Goal: Task Accomplishment & Management: Manage account settings

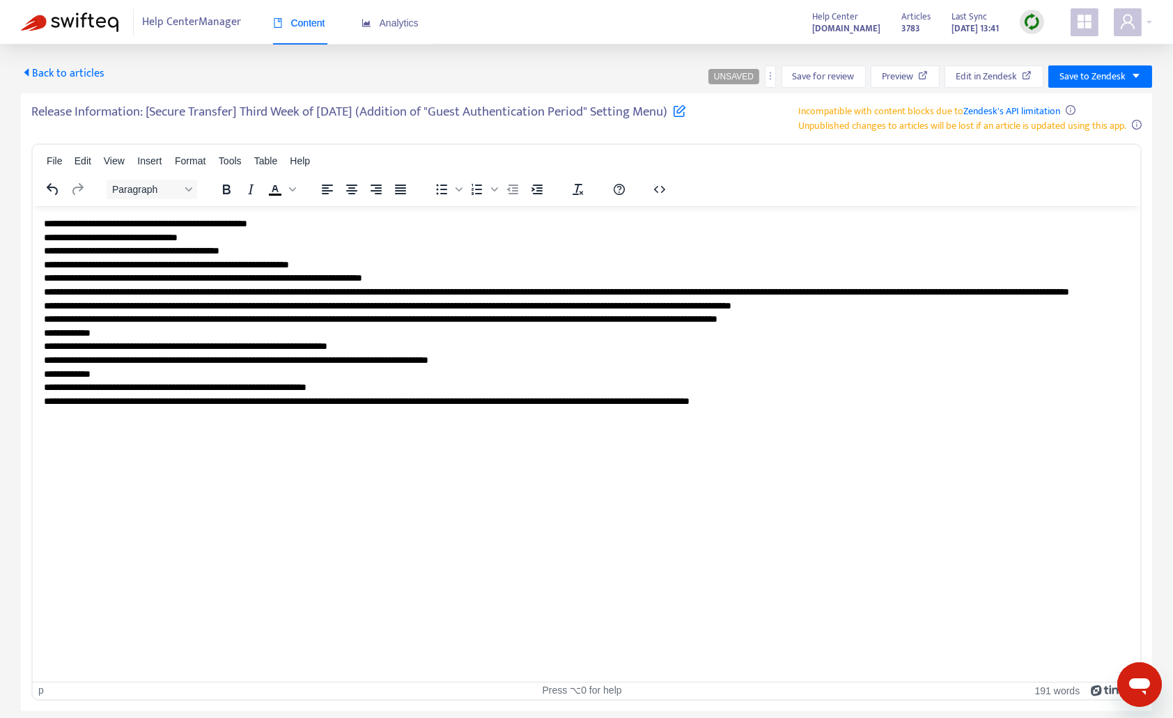
click at [1040, 22] on img at bounding box center [1031, 21] width 17 height 17
click at [1056, 52] on link "Quick Sync" at bounding box center [1059, 50] width 59 height 16
click at [64, 17] on img at bounding box center [69, 22] width 97 height 19
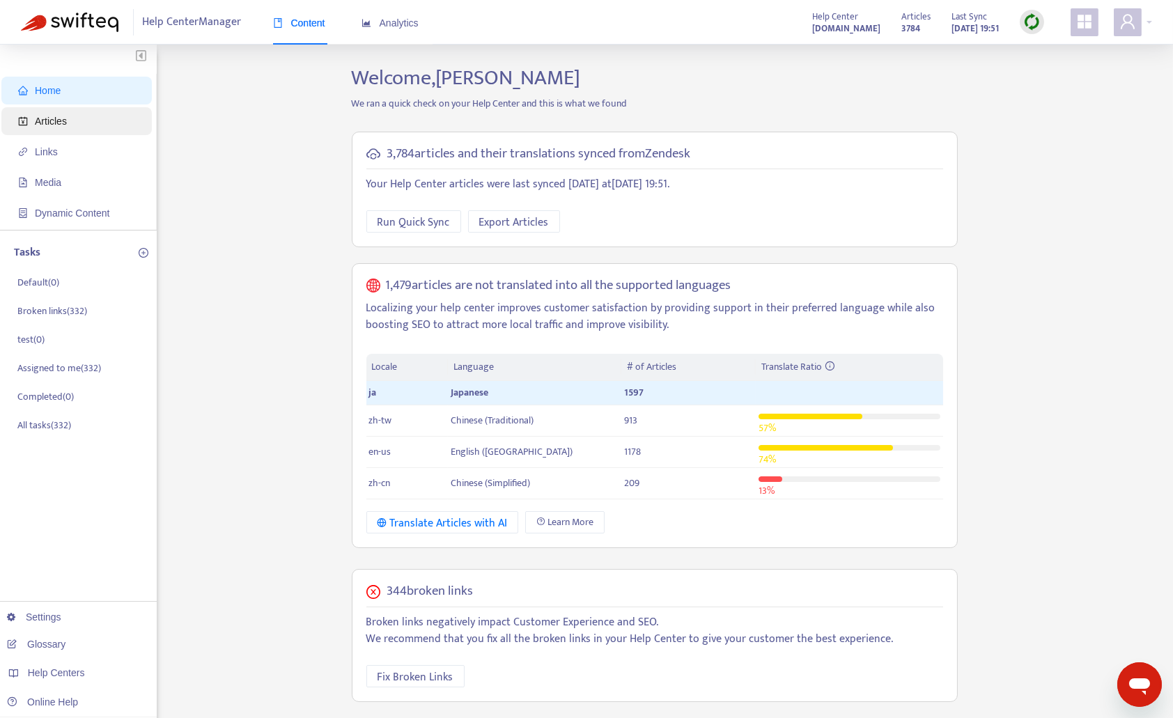
click at [73, 116] on span "Articles" at bounding box center [79, 121] width 123 height 28
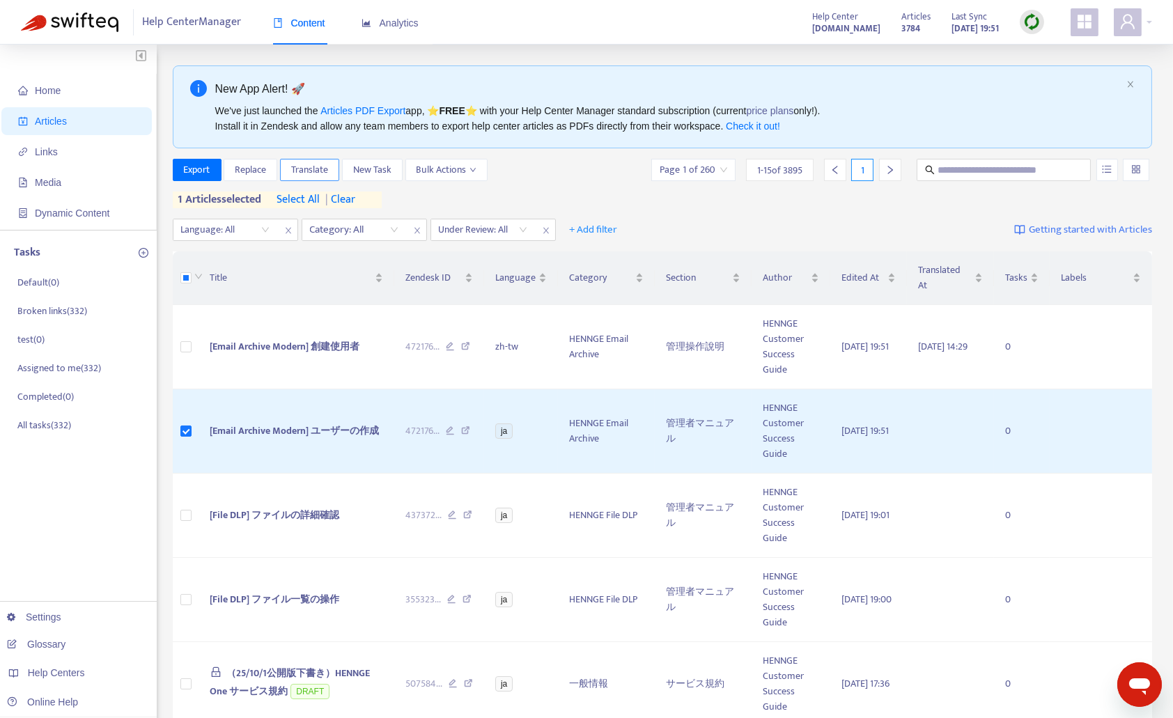
click at [294, 166] on span "Translate" at bounding box center [309, 169] width 37 height 15
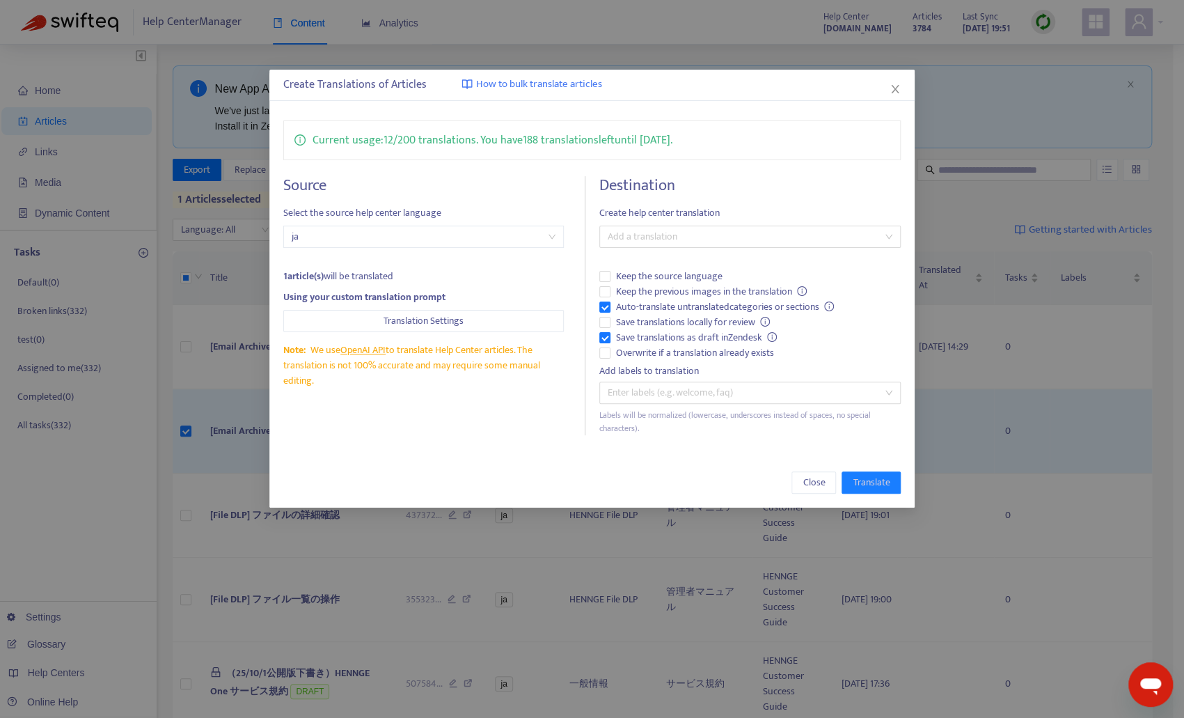
click at [705, 185] on h4 "Destination" at bounding box center [750, 185] width 302 height 19
click at [657, 237] on div at bounding box center [743, 236] width 281 height 17
click at [661, 327] on div "English ([GEOGRAPHIC_DATA]) ( en-us )" at bounding box center [750, 329] width 279 height 15
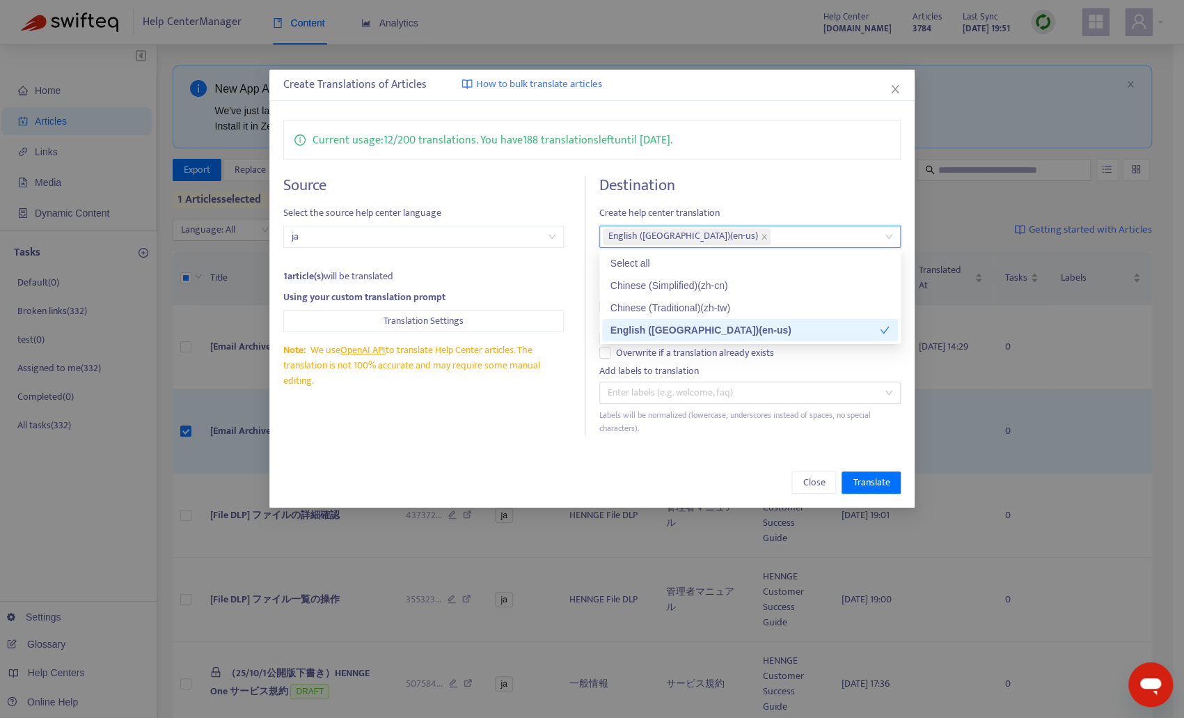
click at [556, 418] on div "Source Select the source help center language ja 1 article(s) will be translate…" at bounding box center [434, 305] width 302 height 259
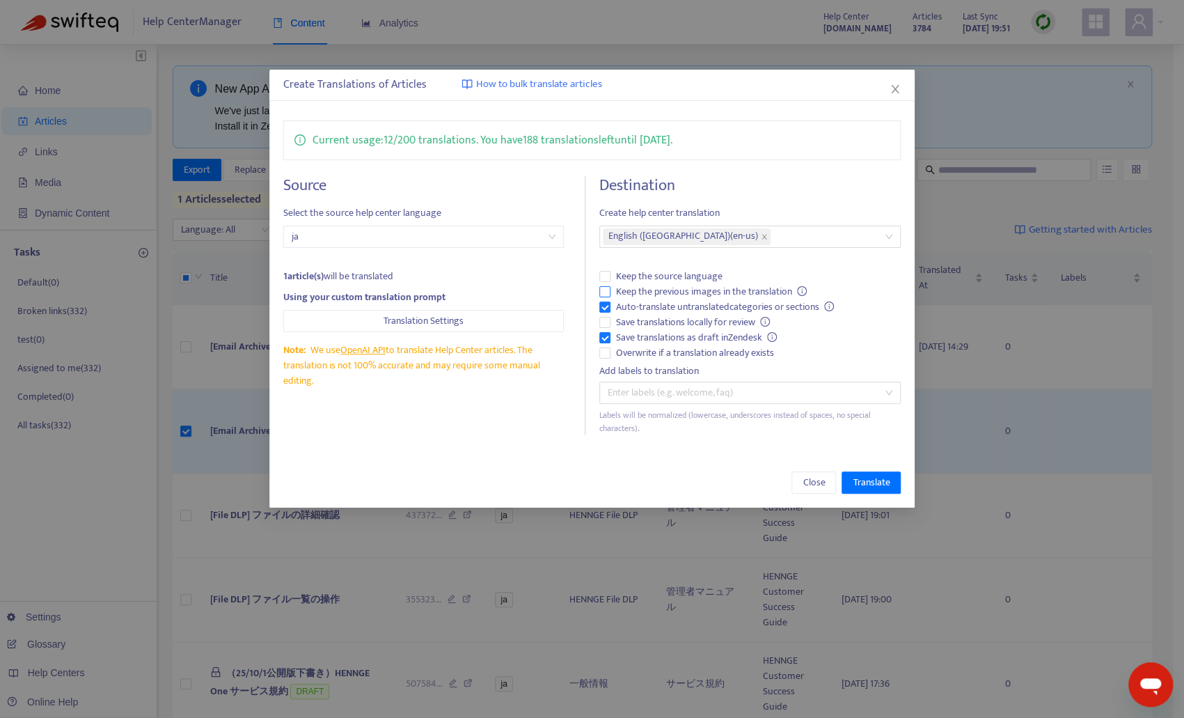
click at [645, 288] on span "Keep the previous images in the translation" at bounding box center [712, 291] width 203 height 15
click at [736, 292] on span "Keep the previous images in the translation" at bounding box center [712, 291] width 203 height 15
click at [882, 478] on span "Translate" at bounding box center [871, 482] width 37 height 15
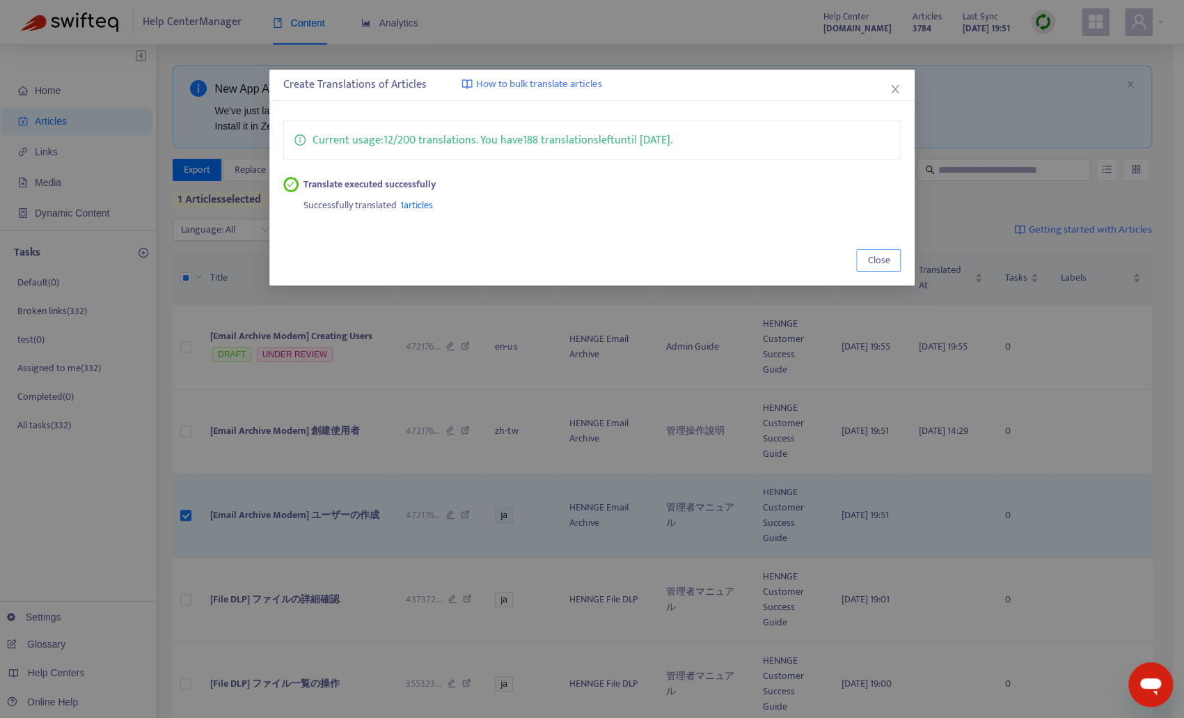
click at [880, 262] on span "Close" at bounding box center [879, 260] width 22 height 15
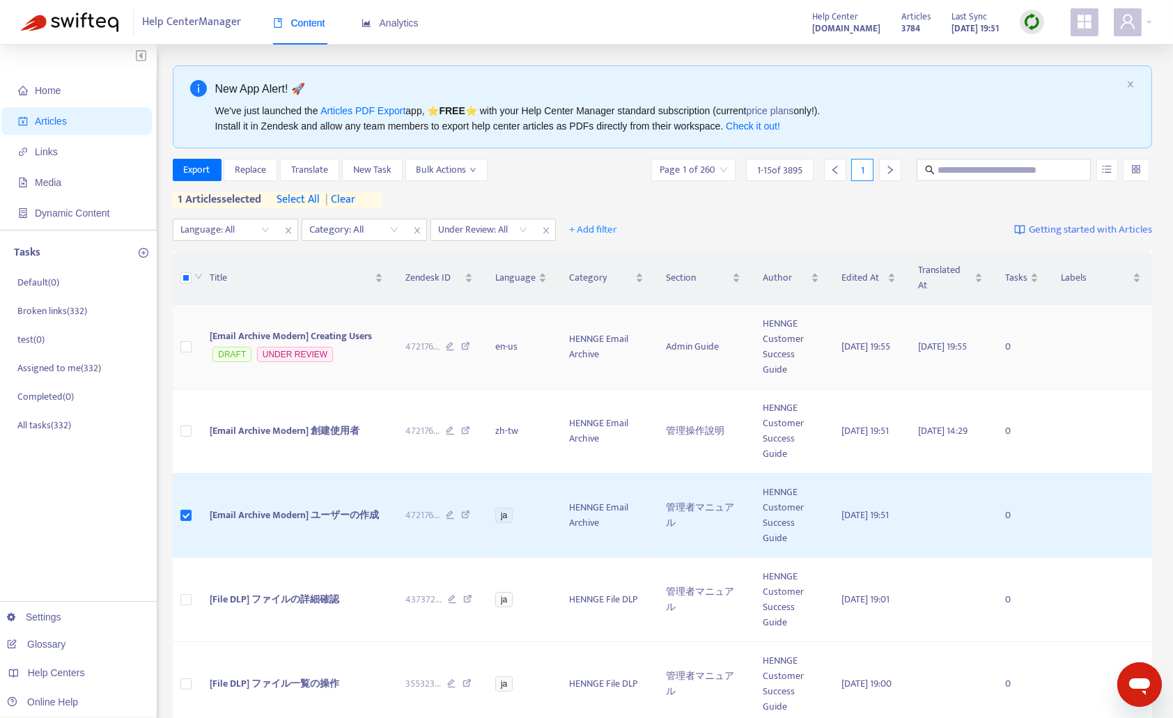
click at [323, 338] on span "[Email Archive Modern] Creating Users" at bounding box center [291, 336] width 162 height 16
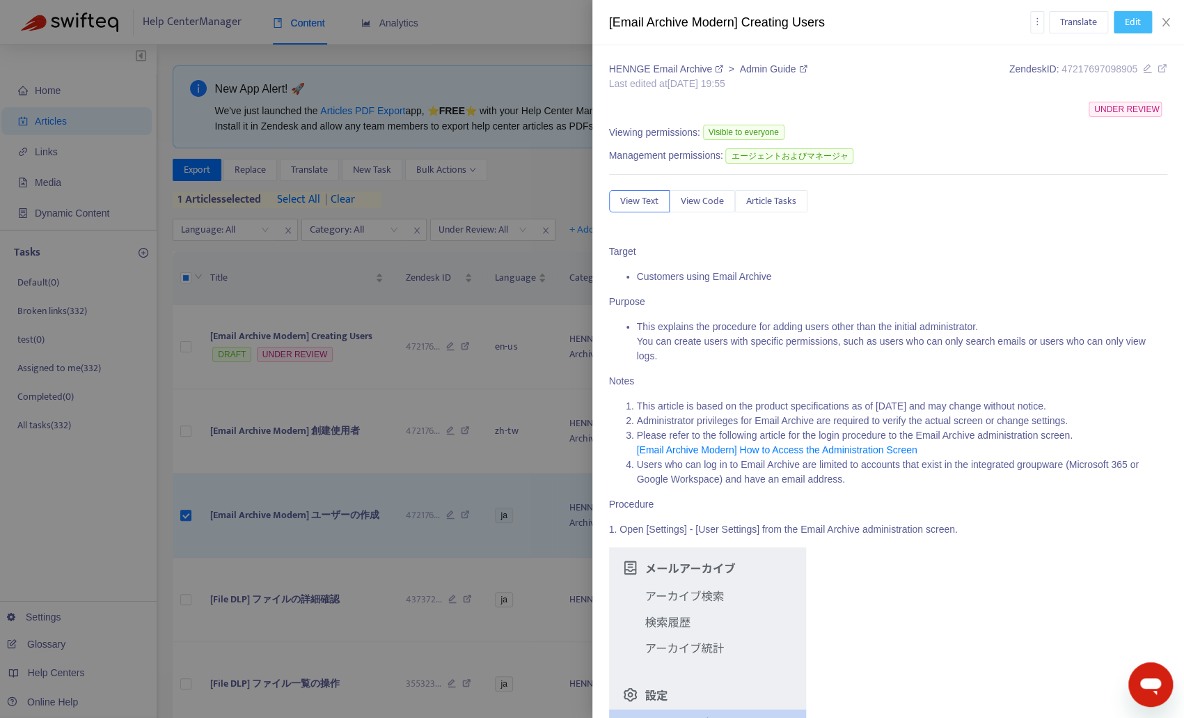
click at [1138, 15] on span "Edit" at bounding box center [1133, 22] width 16 height 15
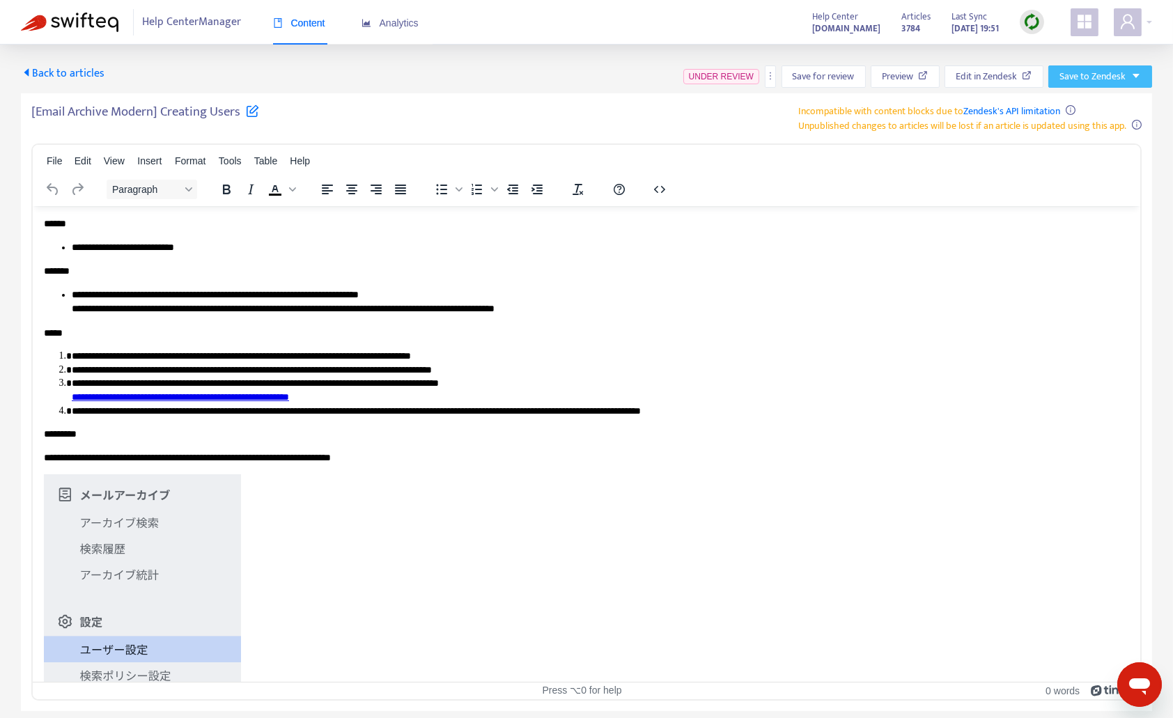
click at [1101, 78] on span "Save to Zendesk" at bounding box center [1092, 76] width 66 height 15
click at [1095, 127] on span "Save as draft" at bounding box center [1086, 126] width 53 height 15
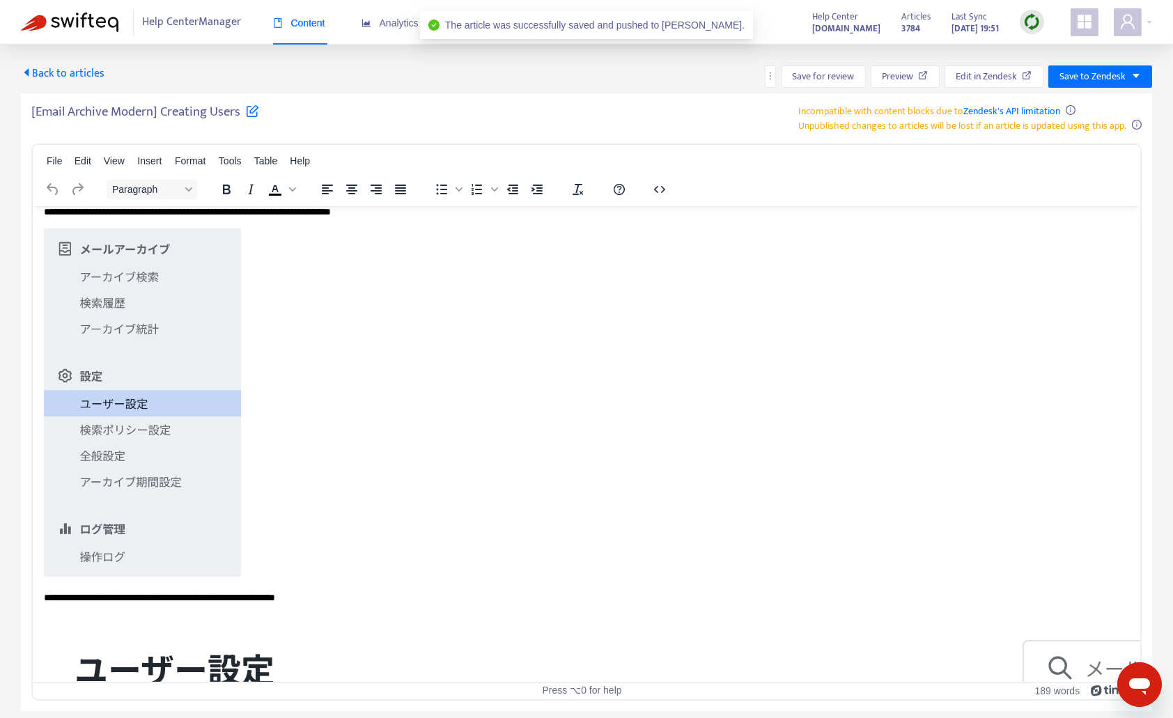
scroll to position [245, 0]
click at [989, 75] on span "Edit in Zendesk" at bounding box center [985, 76] width 61 height 15
click at [602, 75] on div "Back to articles Save for review Preview Edit in Zendesk Save to Zendesk" at bounding box center [586, 76] width 1131 height 22
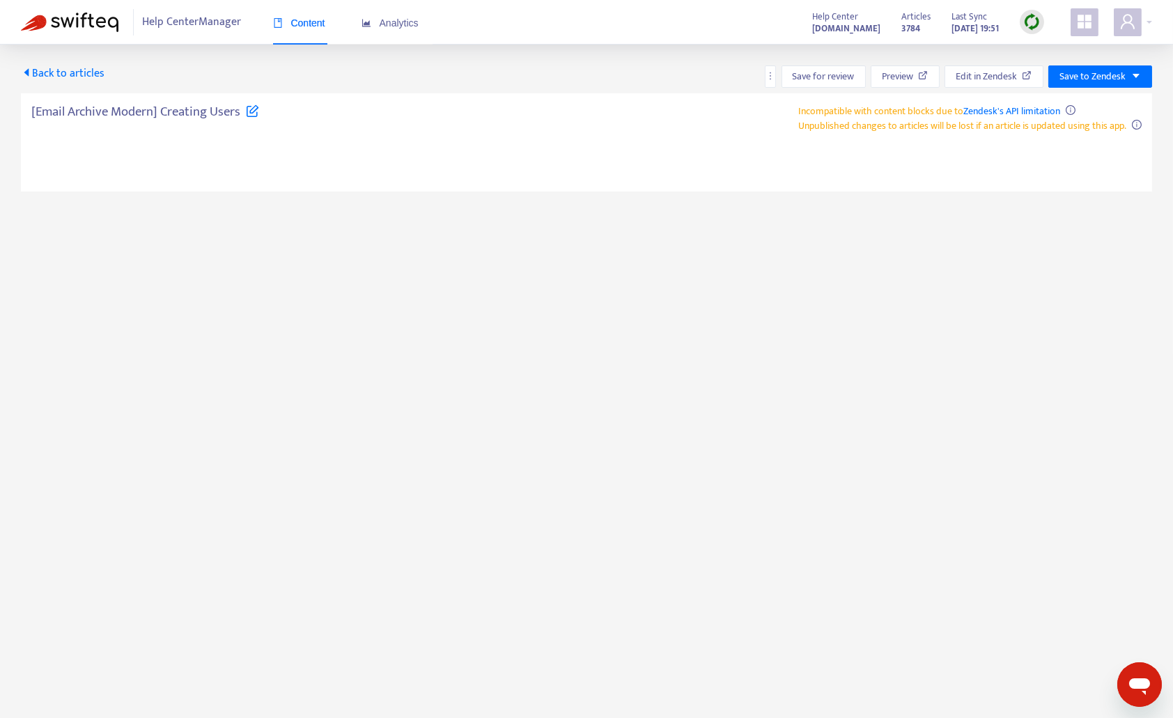
type textarea "**********"
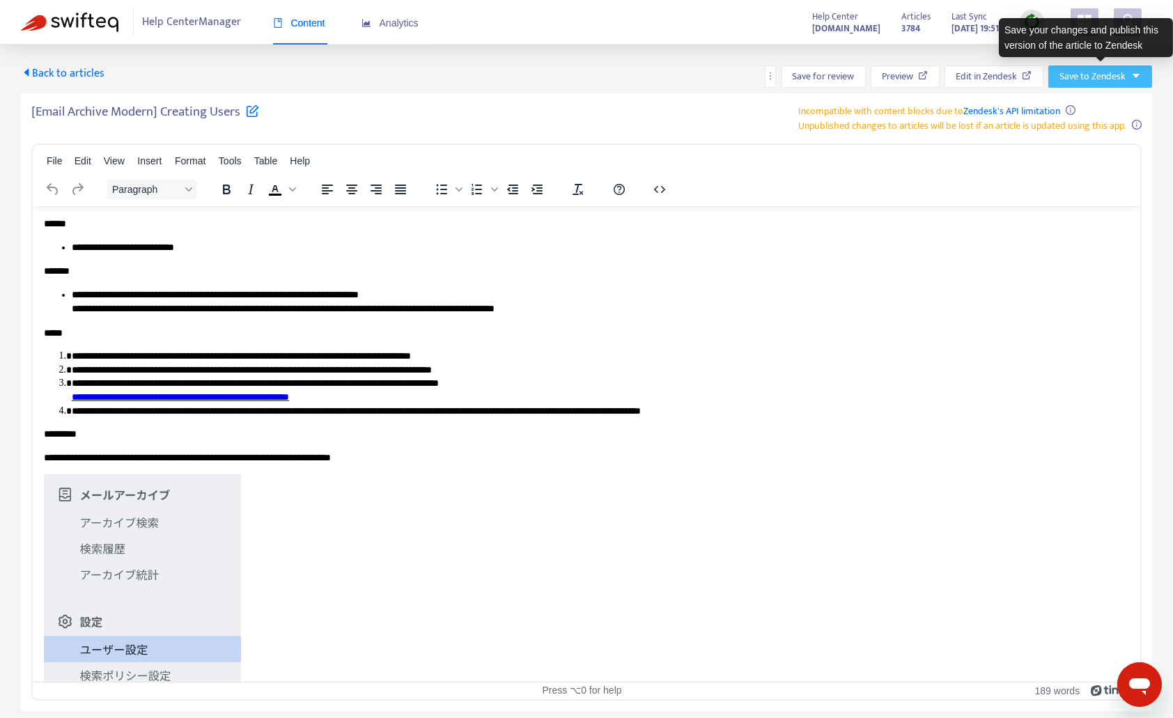
click at [1108, 75] on span "Save to Zendesk" at bounding box center [1092, 76] width 66 height 15
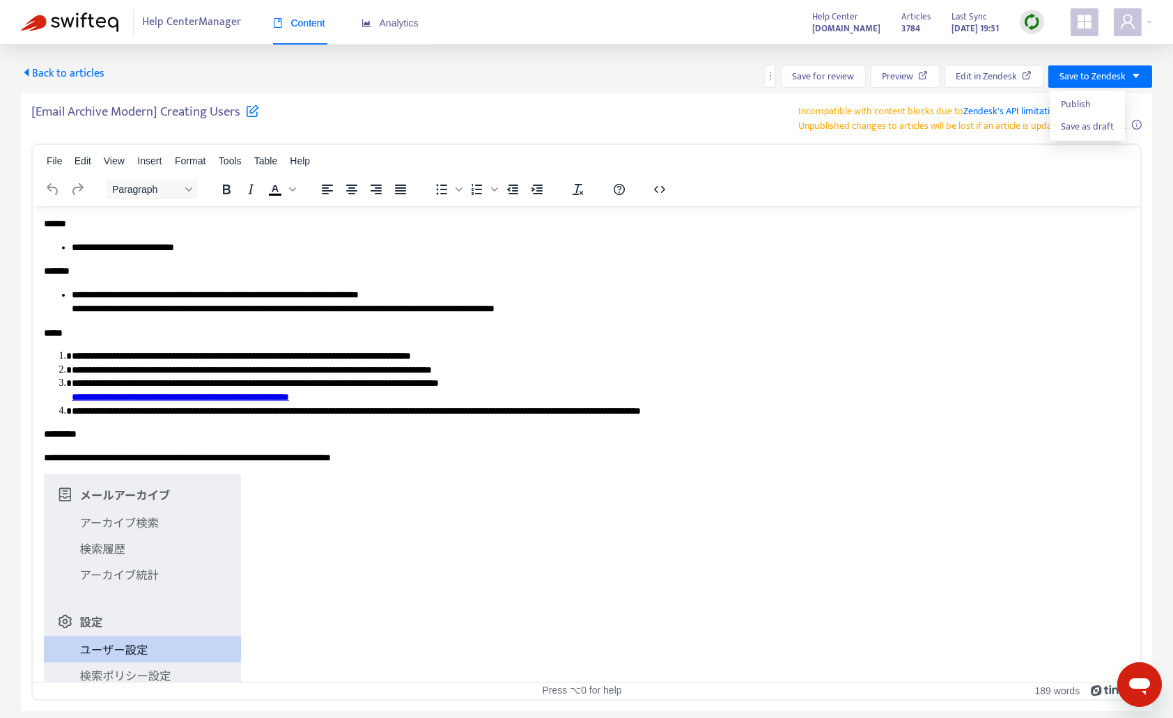
click at [992, 60] on div "Back to articles Save for review Preview Edit in Zendesk Save to Zendesk [Email…" at bounding box center [586, 378] width 1173 height 666
click at [990, 70] on span "Edit in Zendesk" at bounding box center [985, 76] width 61 height 15
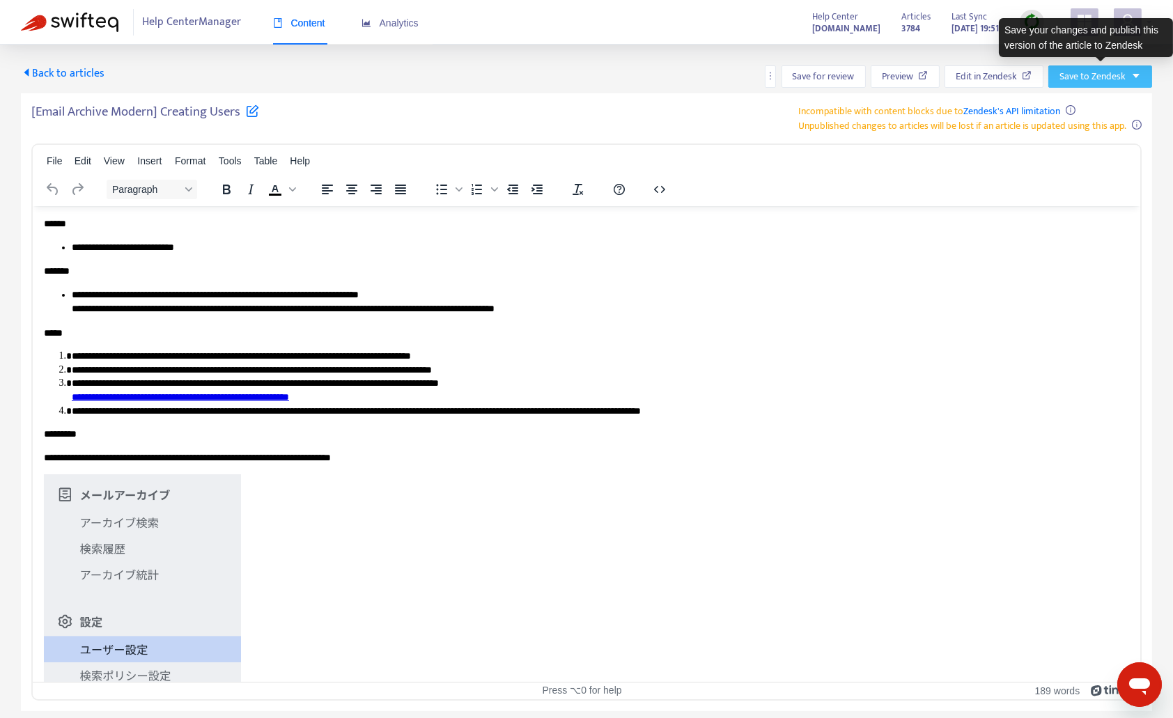
click at [1109, 66] on button "Save to Zendesk" at bounding box center [1100, 76] width 104 height 22
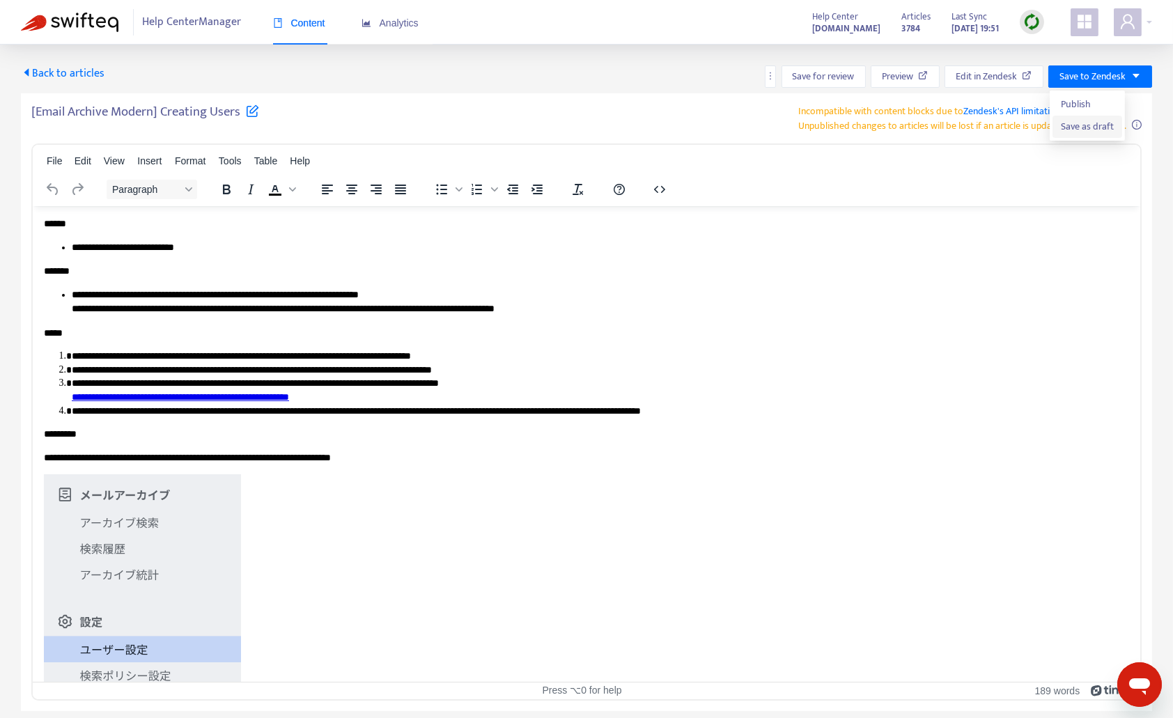
click at [1086, 125] on span "Save as draft" at bounding box center [1086, 126] width 53 height 15
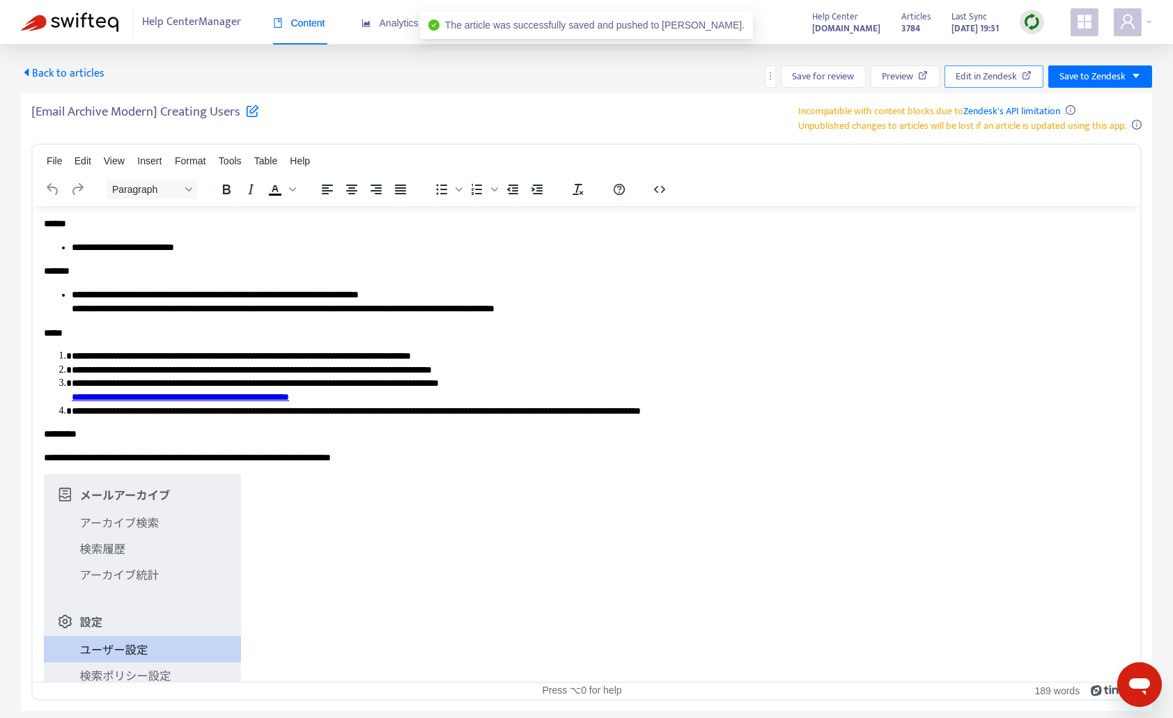
click at [1000, 75] on span "Edit in Zendesk" at bounding box center [985, 76] width 61 height 15
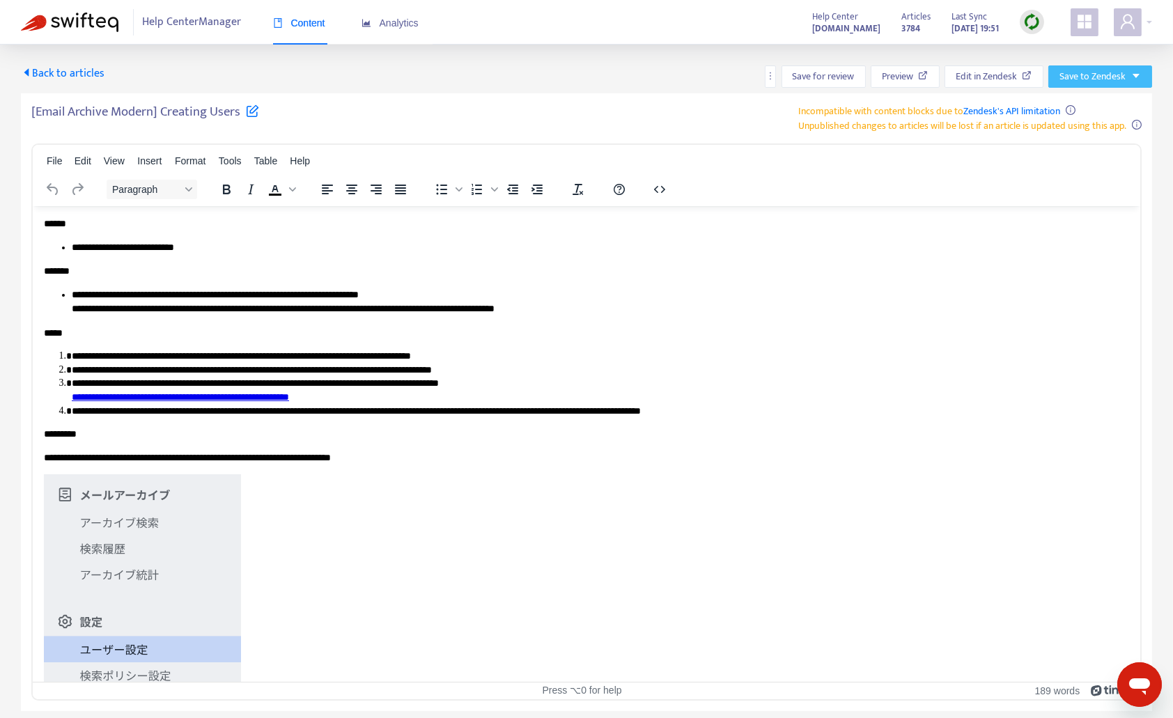
click at [1112, 79] on span "Save to Zendesk" at bounding box center [1092, 76] width 66 height 15
click at [1079, 104] on span "Publish" at bounding box center [1086, 104] width 53 height 15
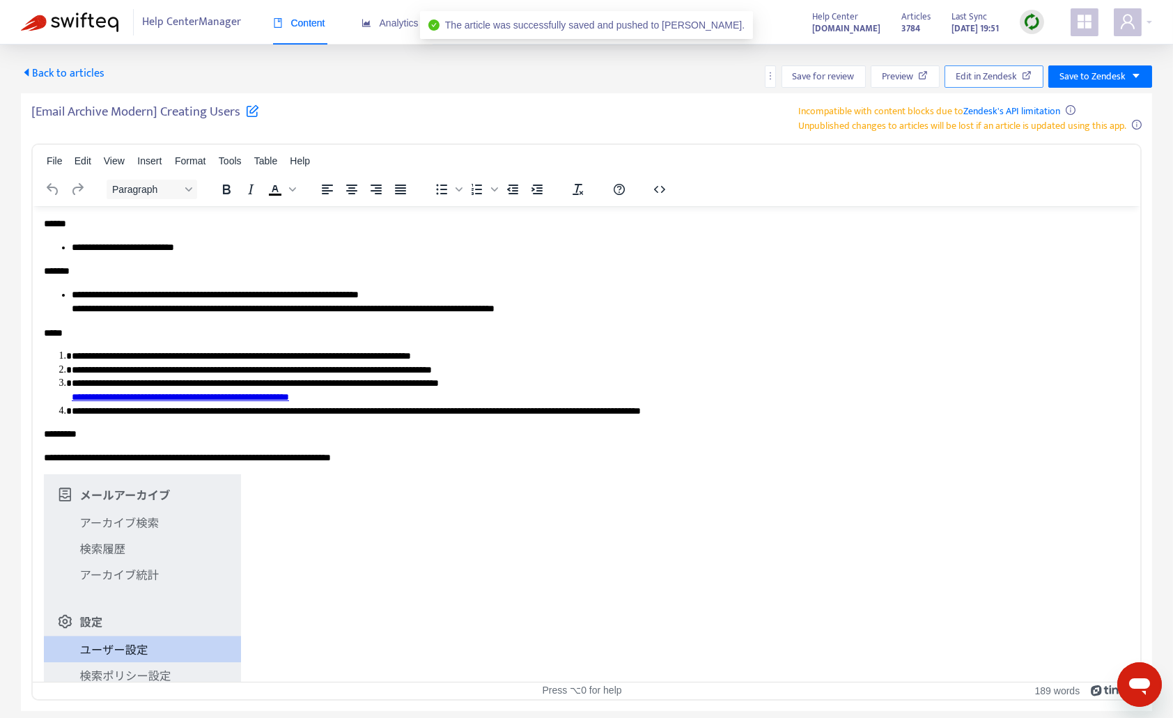
click at [987, 72] on span "Edit in Zendesk" at bounding box center [985, 76] width 61 height 15
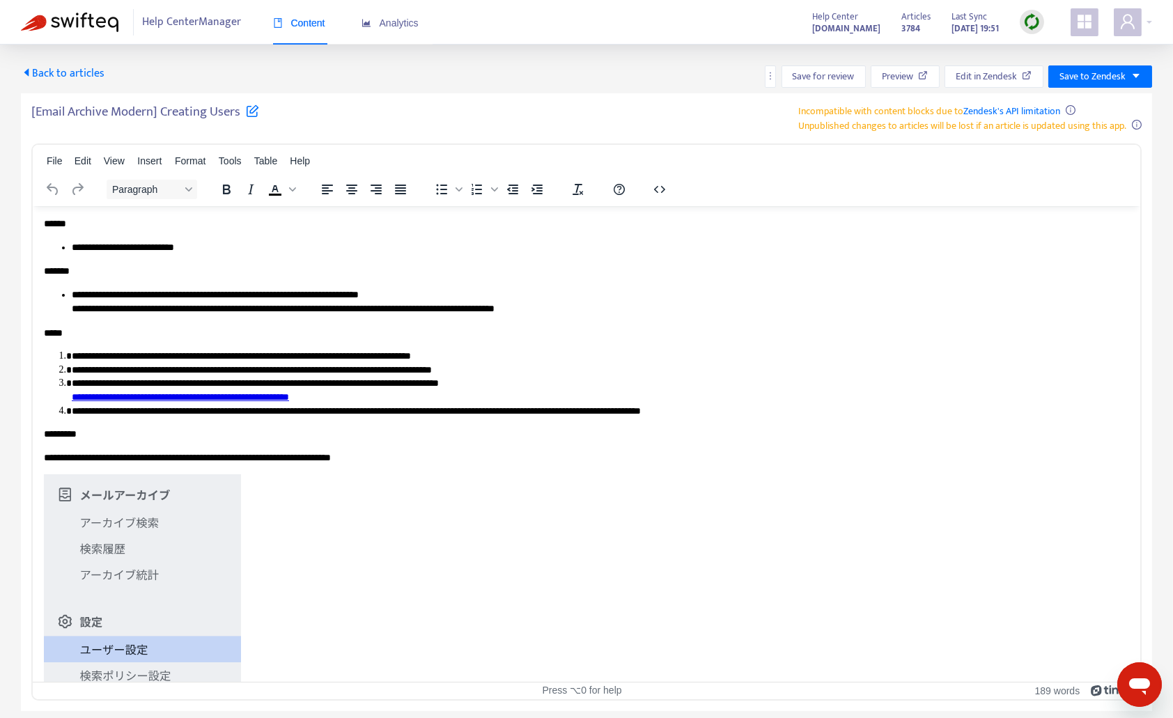
click at [673, 111] on div "[Email Archive Modern] Creating Users Incompatible with content blocks due to Z…" at bounding box center [586, 118] width 1110 height 29
click at [65, 73] on span "Back to articles" at bounding box center [63, 73] width 84 height 19
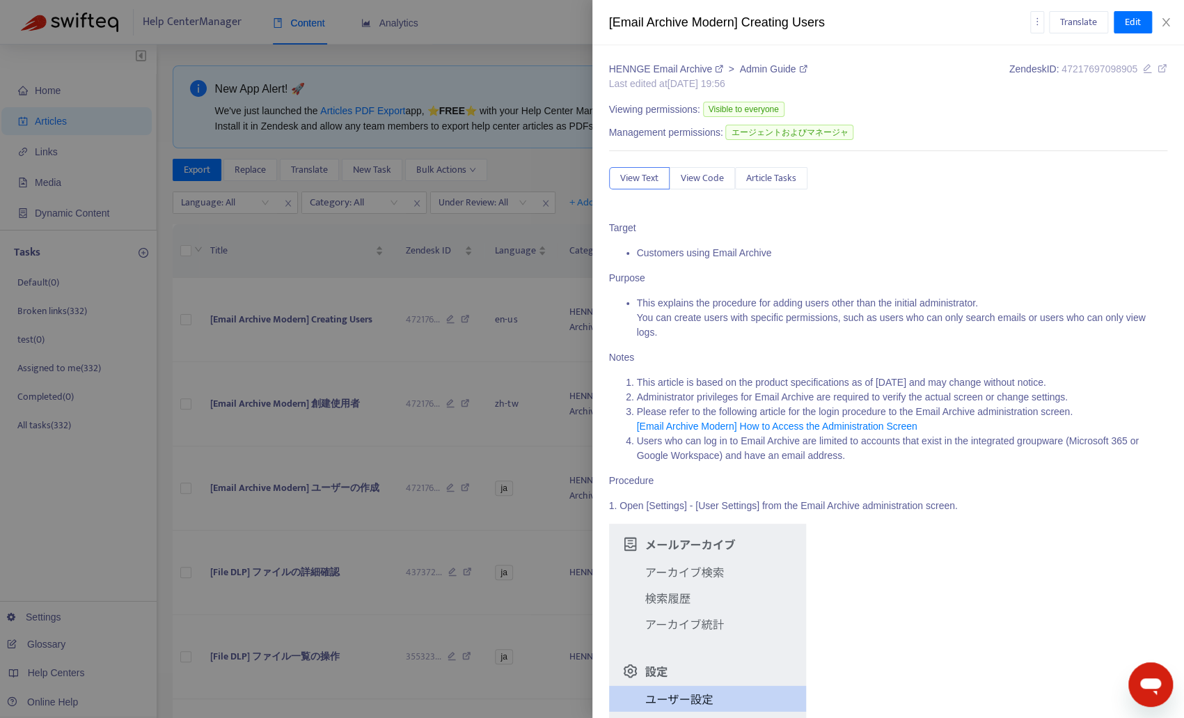
click at [305, 397] on div at bounding box center [592, 359] width 1184 height 718
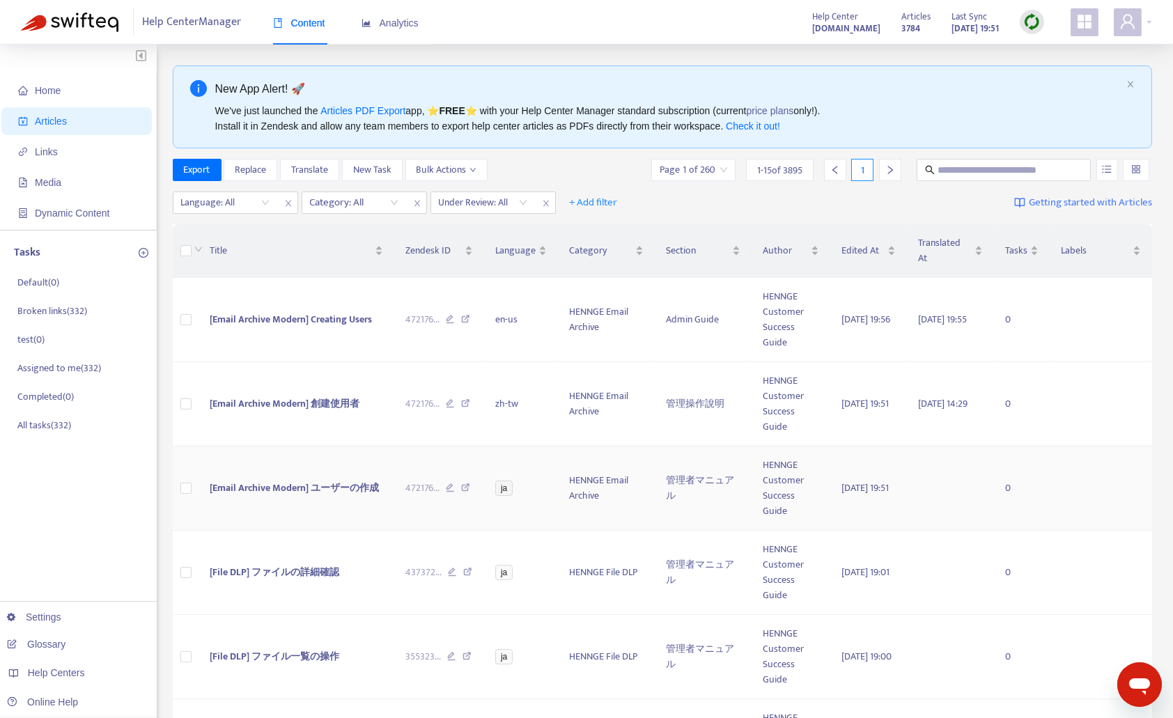
click at [280, 487] on span "[Email Archive Modern] ユーザーの作成" at bounding box center [294, 488] width 169 height 16
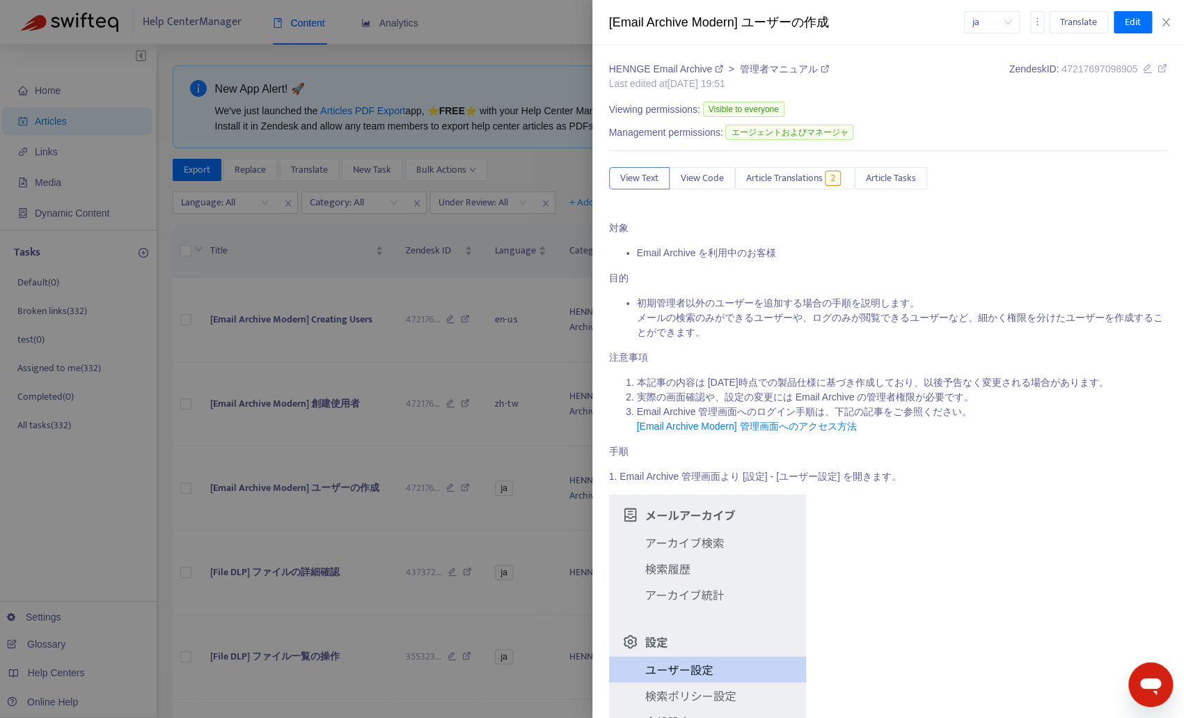
click at [228, 282] on div at bounding box center [592, 359] width 1184 height 718
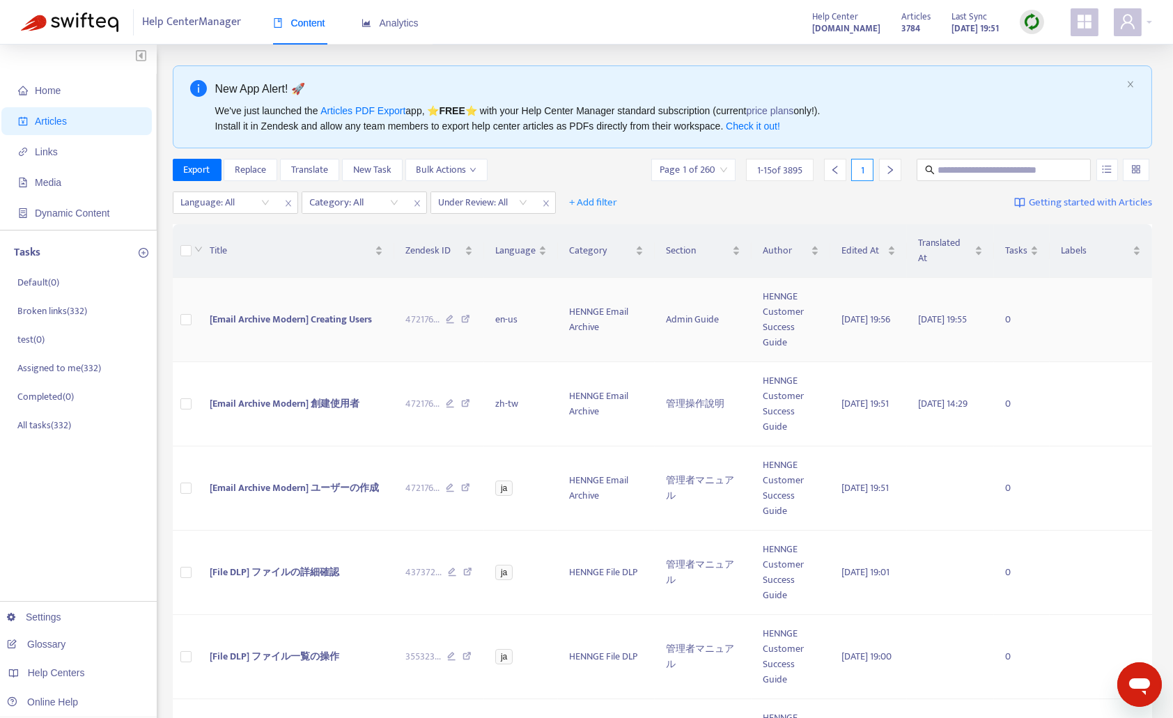
click at [260, 320] on span "[Email Archive Modern] Creating Users" at bounding box center [291, 319] width 162 height 16
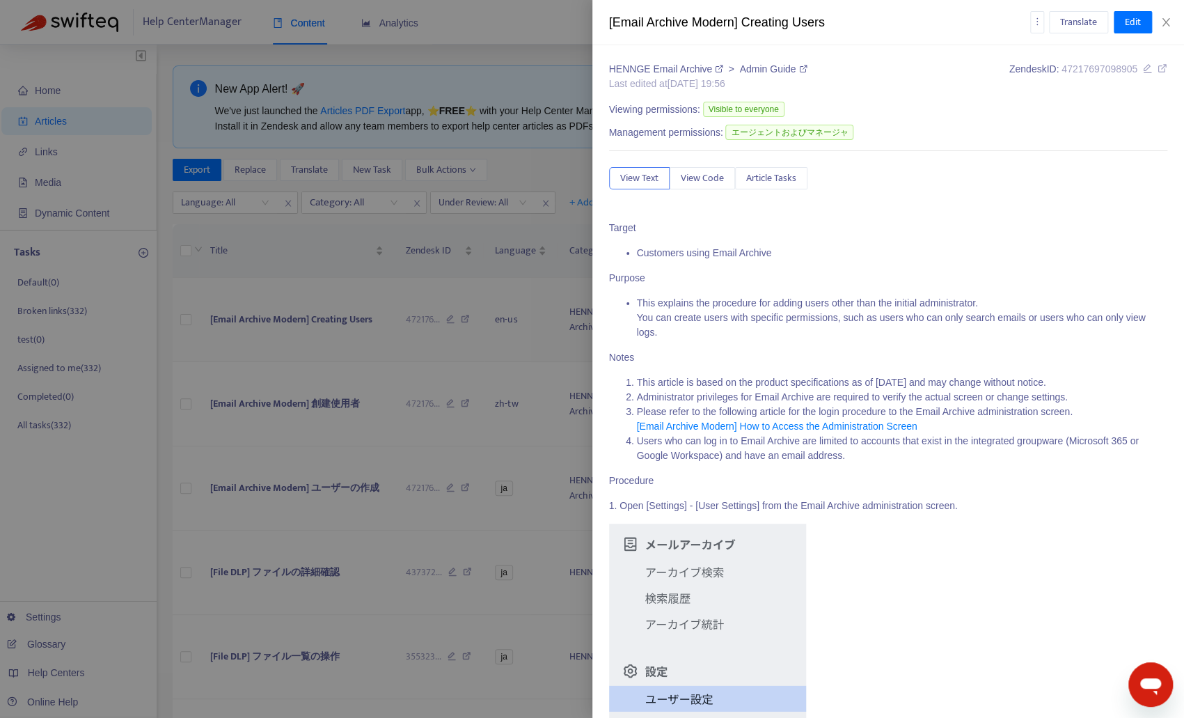
click at [260, 320] on div at bounding box center [592, 359] width 1184 height 718
